Goal: Communication & Community: Answer question/provide support

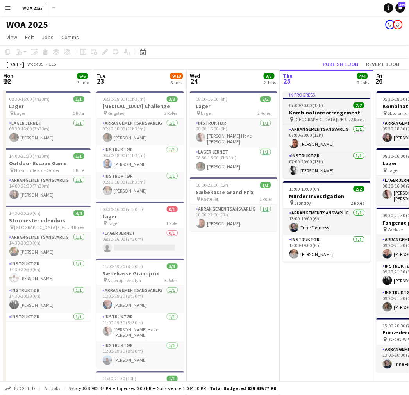
scroll to position [0, 186]
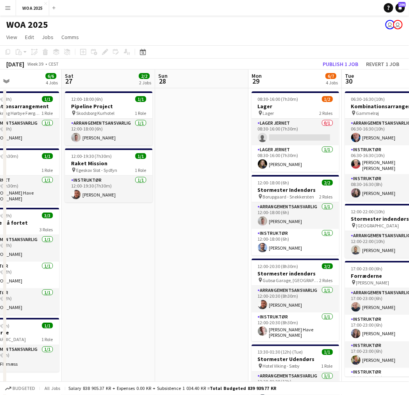
drag, startPoint x: 280, startPoint y: 212, endPoint x: 176, endPoint y: 173, distance: 110.7
click at [108, 213] on app-calendar-viewport "Tue 23 9/10 6 Jobs Wed 24 3/3 2 Jobs Thu 25 4/4 2 Jobs Fri 26 6/6 4 Jobs Sat 27…" at bounding box center [204, 317] width 409 height 494
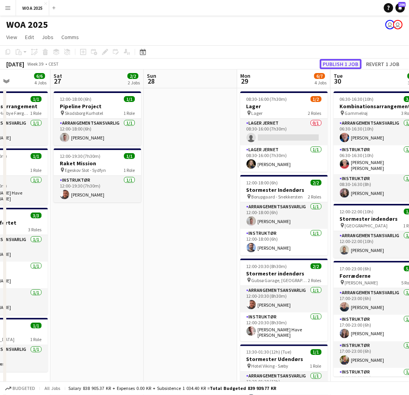
click at [342, 62] on button "Publish 1 job" at bounding box center [341, 64] width 42 height 10
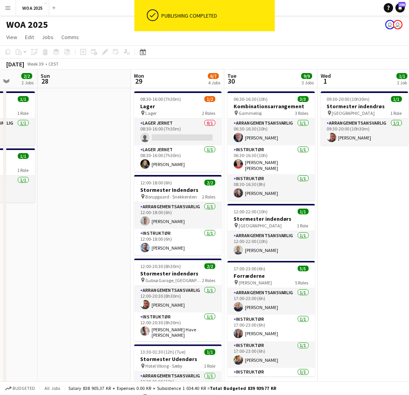
scroll to position [0, 251]
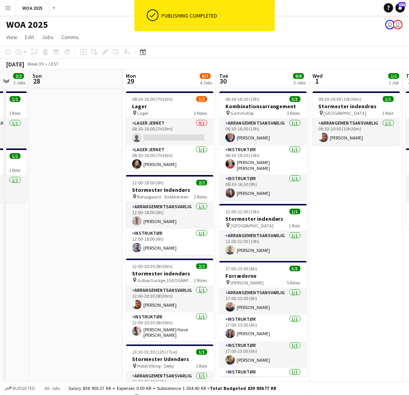
drag, startPoint x: 222, startPoint y: 161, endPoint x: 143, endPoint y: 158, distance: 79.0
click at [143, 158] on app-calendar-viewport "Thu 25 4/4 2 Jobs Fri 26 6/6 4 Jobs Sat 27 2/2 2 Jobs Sun 28 Mon 29 6/7 4 Jobs …" at bounding box center [204, 317] width 409 height 494
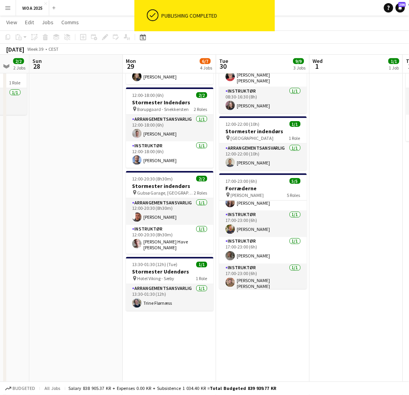
scroll to position [45, 0]
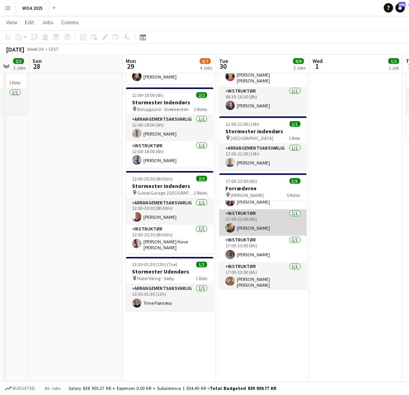
drag, startPoint x: 240, startPoint y: 279, endPoint x: 288, endPoint y: 223, distance: 73.2
click at [240, 279] on app-card-role "Instruktør [DATE] 17:00-23:00 (6h) [PERSON_NAME] [PERSON_NAME]" at bounding box center [264, 277] width 88 height 29
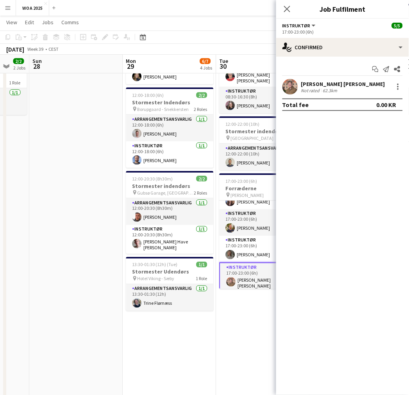
click at [319, 82] on div "[PERSON_NAME] [PERSON_NAME]" at bounding box center [343, 84] width 84 height 7
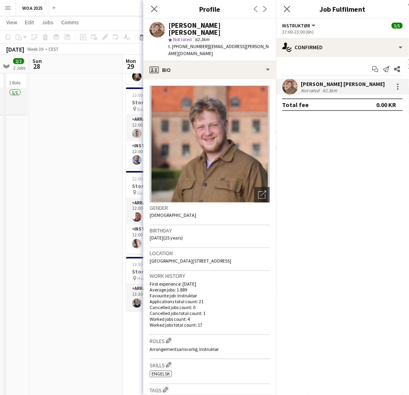
click at [184, 43] on span "t. [PHONE_NUMBER]" at bounding box center [189, 46] width 41 height 6
copy span "4528264842"
drag, startPoint x: 201, startPoint y: 38, endPoint x: 262, endPoint y: 46, distance: 61.9
click at [258, 43] on span "| [EMAIL_ADDRESS][PERSON_NAME][DOMAIN_NAME]" at bounding box center [219, 49] width 101 height 13
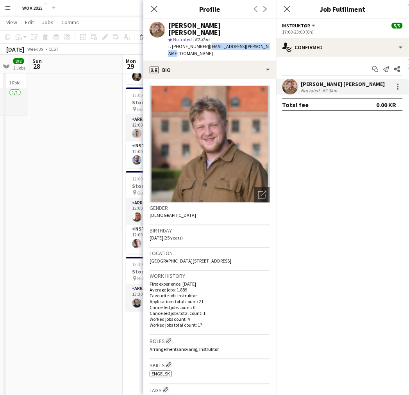
copy span "[EMAIL_ADDRESS][PERSON_NAME][DOMAIN_NAME]"
click at [158, 11] on icon "Close pop-in" at bounding box center [154, 8] width 7 height 7
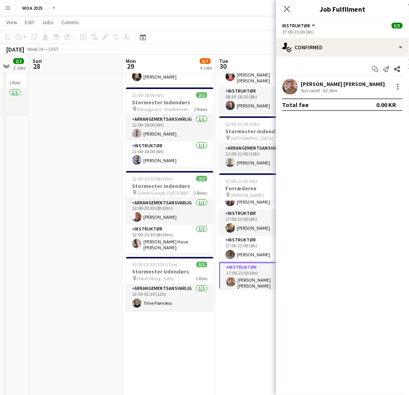
click at [284, 12] on icon at bounding box center [287, 9] width 6 height 6
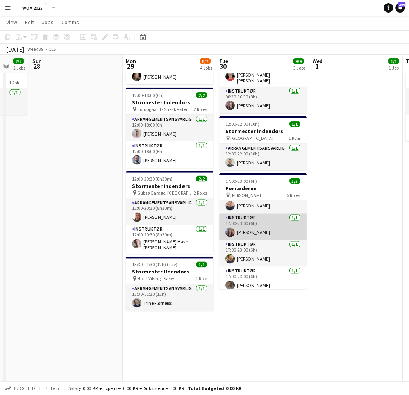
scroll to position [1, 0]
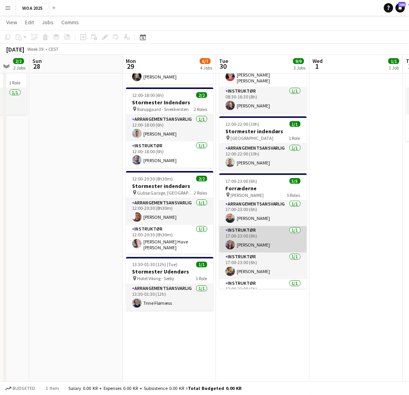
click at [242, 239] on app-card-role "Instruktør [DATE] 17:00-23:00 (6h) [PERSON_NAME]" at bounding box center [264, 239] width 88 height 27
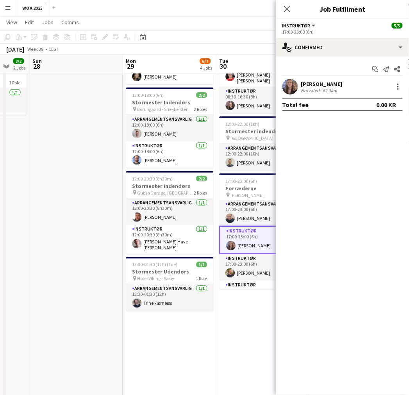
click at [321, 81] on div "[PERSON_NAME]" at bounding box center [321, 84] width 41 height 7
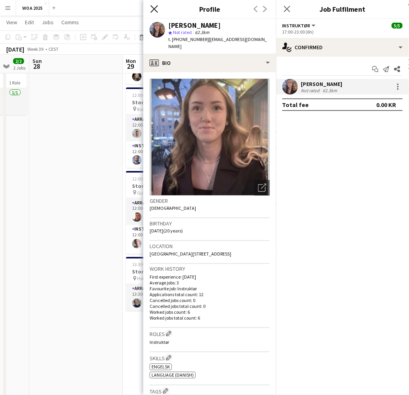
click at [157, 11] on icon at bounding box center [154, 8] width 7 height 7
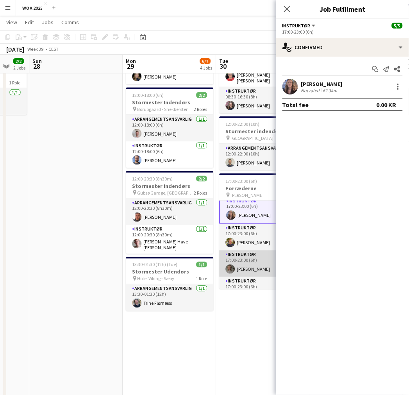
scroll to position [45, 0]
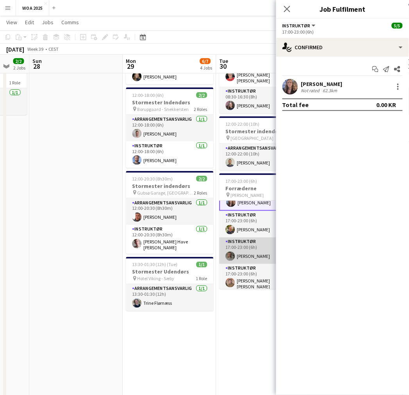
click at [251, 253] on app-card-role "Instruktør [DATE] 17:00-23:00 (6h) [PERSON_NAME]" at bounding box center [264, 251] width 88 height 27
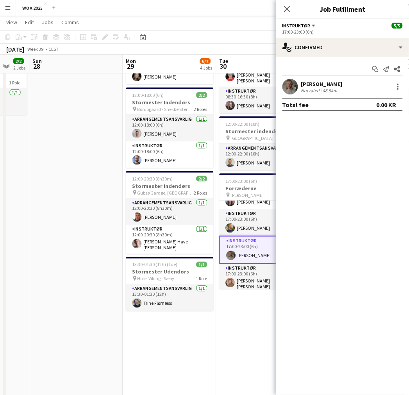
scroll to position [44, 0]
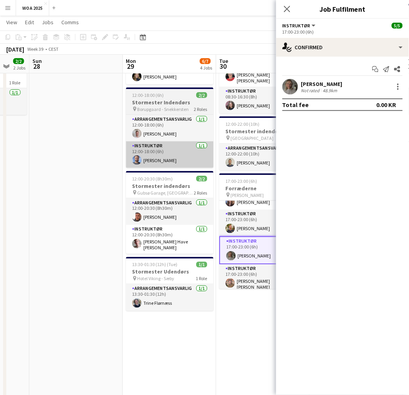
drag, startPoint x: 104, startPoint y: 185, endPoint x: 139, endPoint y: 165, distance: 39.8
click at [104, 185] on app-date-cell at bounding box center [76, 238] width 93 height 475
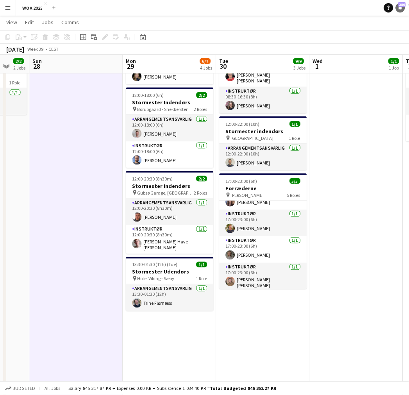
click at [400, 7] on icon at bounding box center [401, 7] width 4 height 4
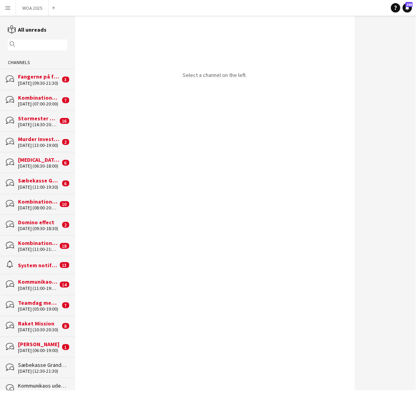
click at [33, 43] on input "text" at bounding box center [41, 44] width 48 height 7
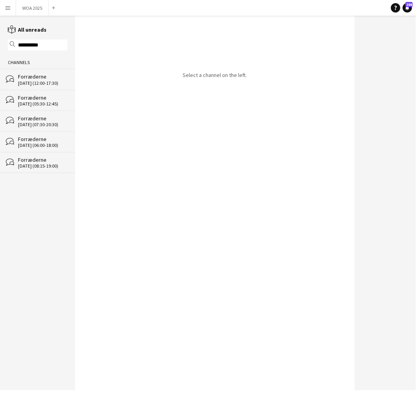
type input "**********"
click at [29, 5] on button "WOA 2025 Close" at bounding box center [32, 7] width 33 height 15
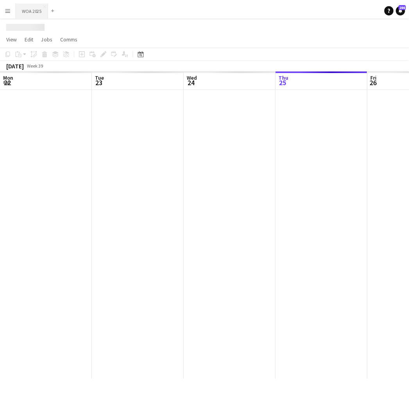
scroll to position [0, 186]
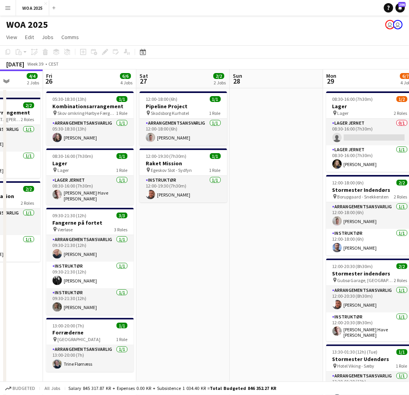
drag, startPoint x: 293, startPoint y: 233, endPoint x: 128, endPoint y: 239, distance: 165.1
click at [119, 236] on app-calendar-viewport "Mon 22 6/6 3 Jobs Tue 23 9/10 6 Jobs Wed 24 3/3 2 Jobs Thu 25 4/4 2 Jobs Fri 26…" at bounding box center [204, 317] width 409 height 494
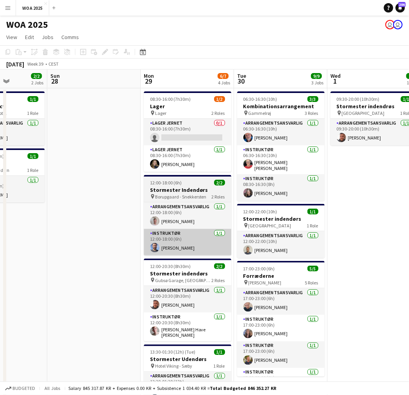
drag, startPoint x: 240, startPoint y: 236, endPoint x: 191, endPoint y: 235, distance: 48.9
click at [191, 235] on app-calendar-viewport "Wed 24 3/3 2 Jobs Thu 25 4/4 2 Jobs Fri 26 6/6 4 Jobs Sat 27 2/2 2 Jobs Sun 28 …" at bounding box center [204, 317] width 409 height 494
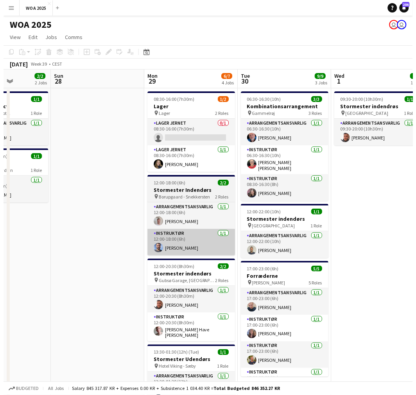
scroll to position [0, 334]
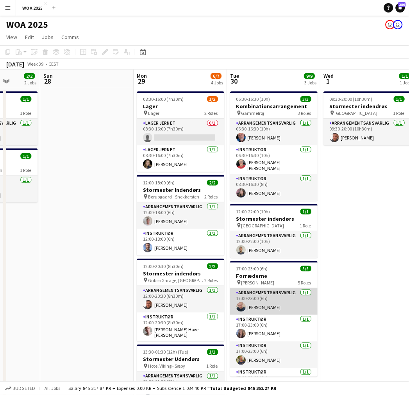
click at [268, 303] on app-card-role "Arrangementsansvarlig [DATE] 17:00-23:00 (6h) [PERSON_NAME]" at bounding box center [274, 302] width 88 height 27
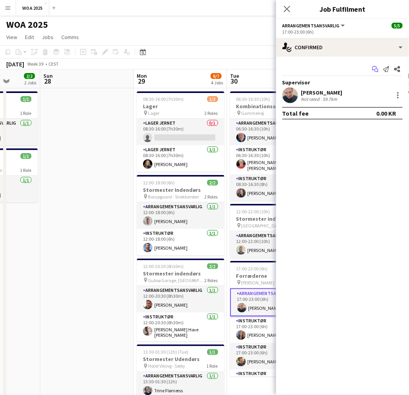
click at [375, 69] on icon "Start chat" at bounding box center [376, 69] width 6 height 6
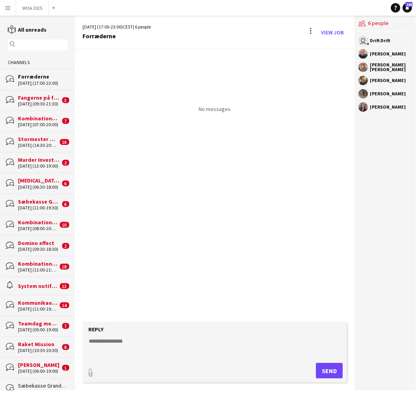
click at [125, 355] on textarea at bounding box center [216, 347] width 256 height 20
paste textarea "**********"
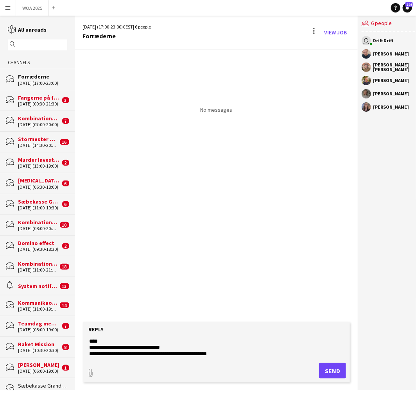
click at [132, 347] on textarea "**********" at bounding box center [216, 347] width 256 height 20
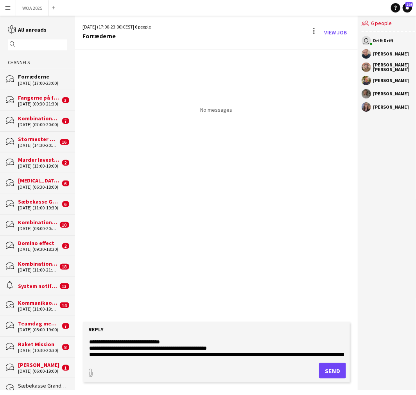
scroll to position [12, 0]
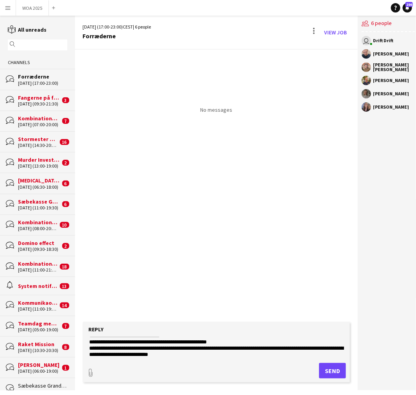
drag, startPoint x: 86, startPoint y: 346, endPoint x: 111, endPoint y: 348, distance: 25.1
click at [111, 348] on form "**********" at bounding box center [216, 352] width 267 height 61
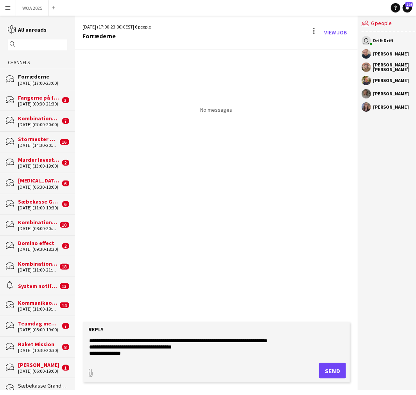
drag, startPoint x: 204, startPoint y: 355, endPoint x: 154, endPoint y: 350, distance: 50.3
click at [154, 350] on textarea "**********" at bounding box center [216, 347] width 256 height 20
click at [133, 343] on textarea "**********" at bounding box center [216, 347] width 256 height 20
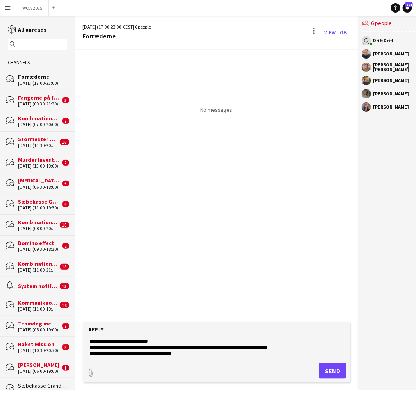
click at [215, 341] on textarea "**********" at bounding box center [216, 347] width 256 height 20
type textarea "**********"
type input "**********"
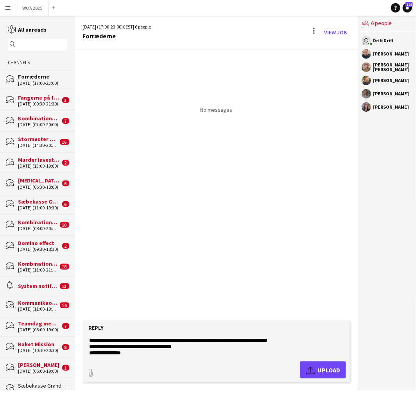
scroll to position [21, 0]
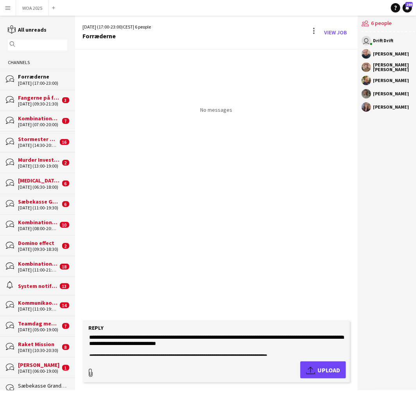
click at [315, 368] on span "Upload Upload" at bounding box center [323, 370] width 34 height 9
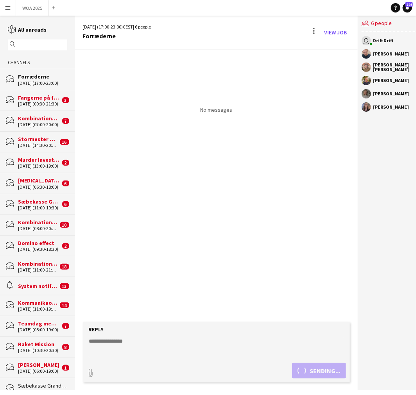
scroll to position [0, 0]
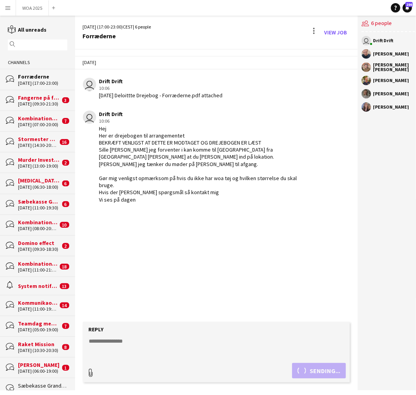
type input "**********"
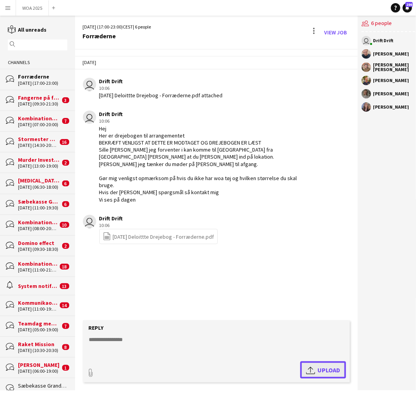
click at [311, 372] on app-icon "Upload" at bounding box center [311, 370] width 11 height 9
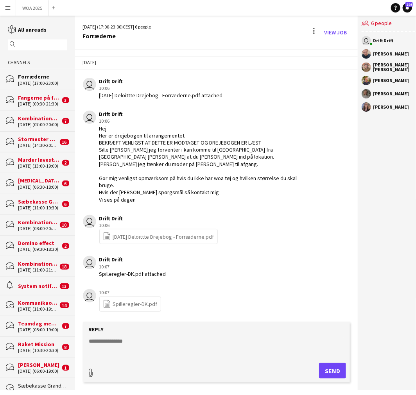
type input "**********"
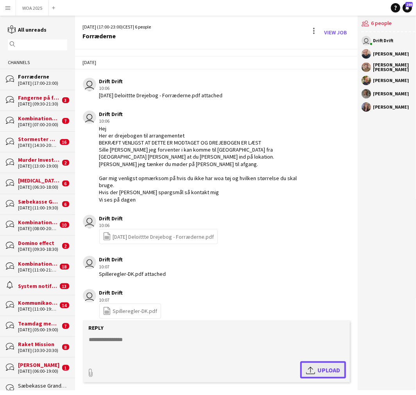
click at [325, 375] on span "Upload Upload" at bounding box center [323, 370] width 34 height 9
click at [133, 331] on div "Reply" at bounding box center [217, 329] width 260 height 7
click at [143, 341] on textarea at bounding box center [216, 347] width 256 height 20
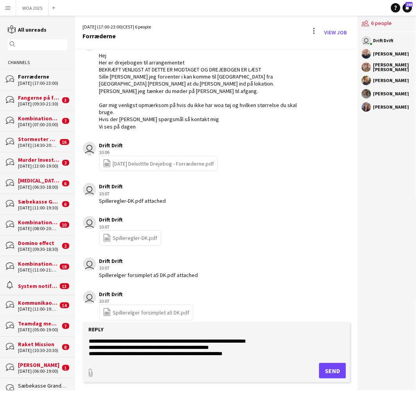
scroll to position [5, 0]
type textarea "**********"
click at [336, 373] on button "Send" at bounding box center [332, 371] width 27 height 16
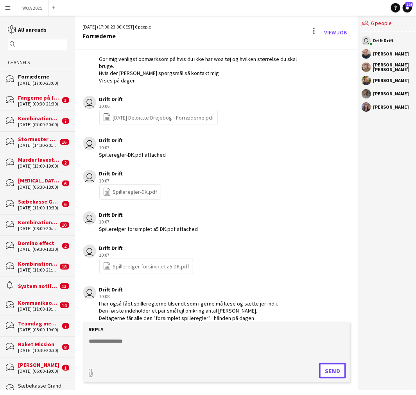
scroll to position [120, 0]
